Goal: Connect with others: Establish contact or relationships with other users

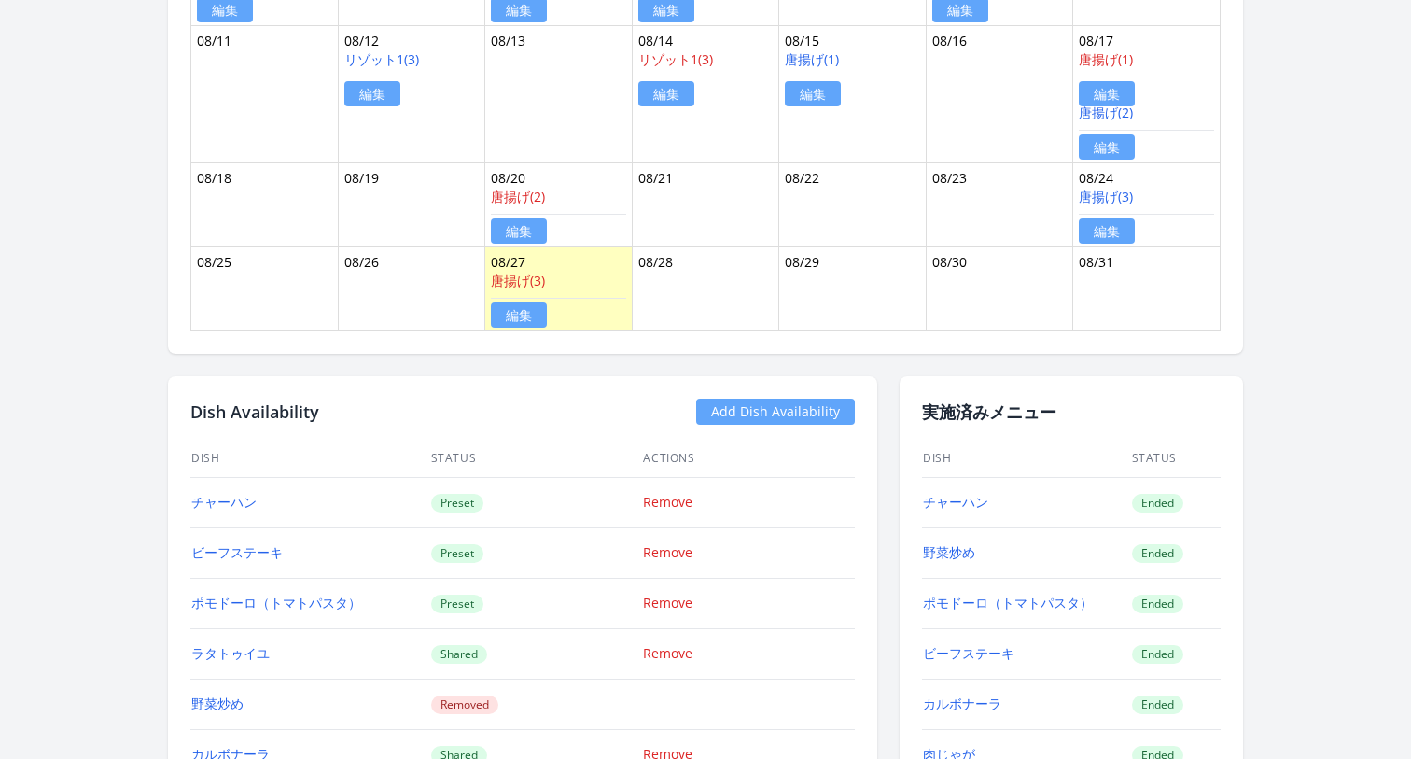
scroll to position [1697, 0]
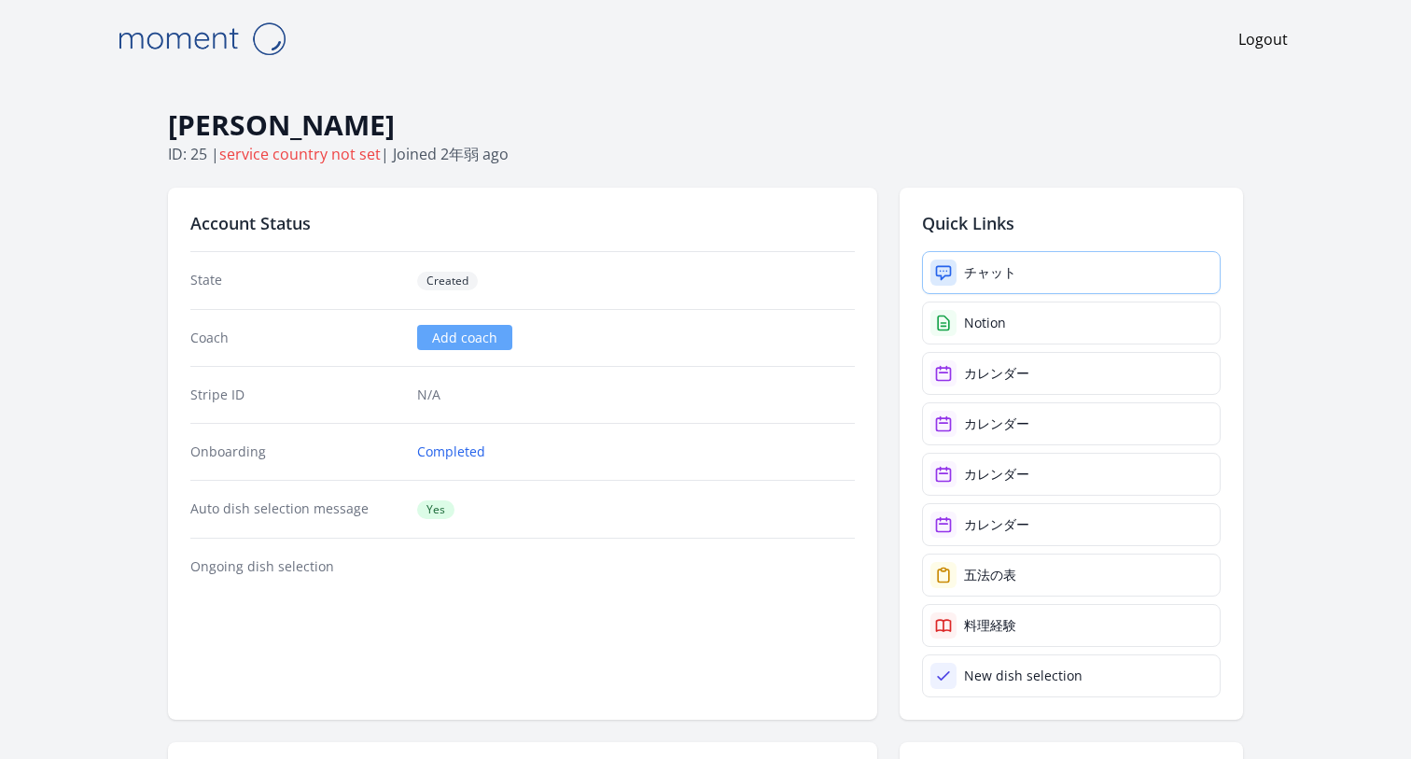
click at [955, 256] on link "チャット" at bounding box center [1071, 272] width 299 height 43
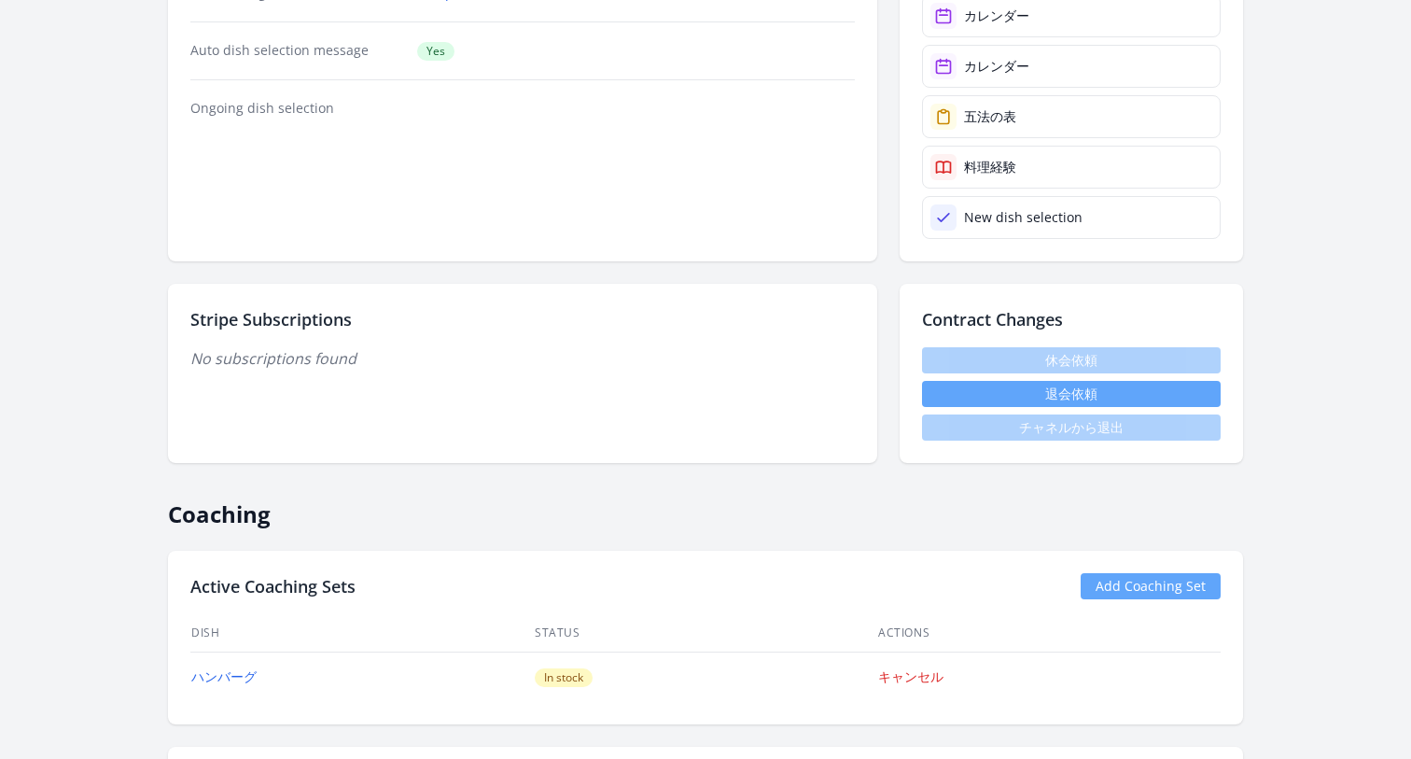
scroll to position [749, 0]
